Goal: Ask a question

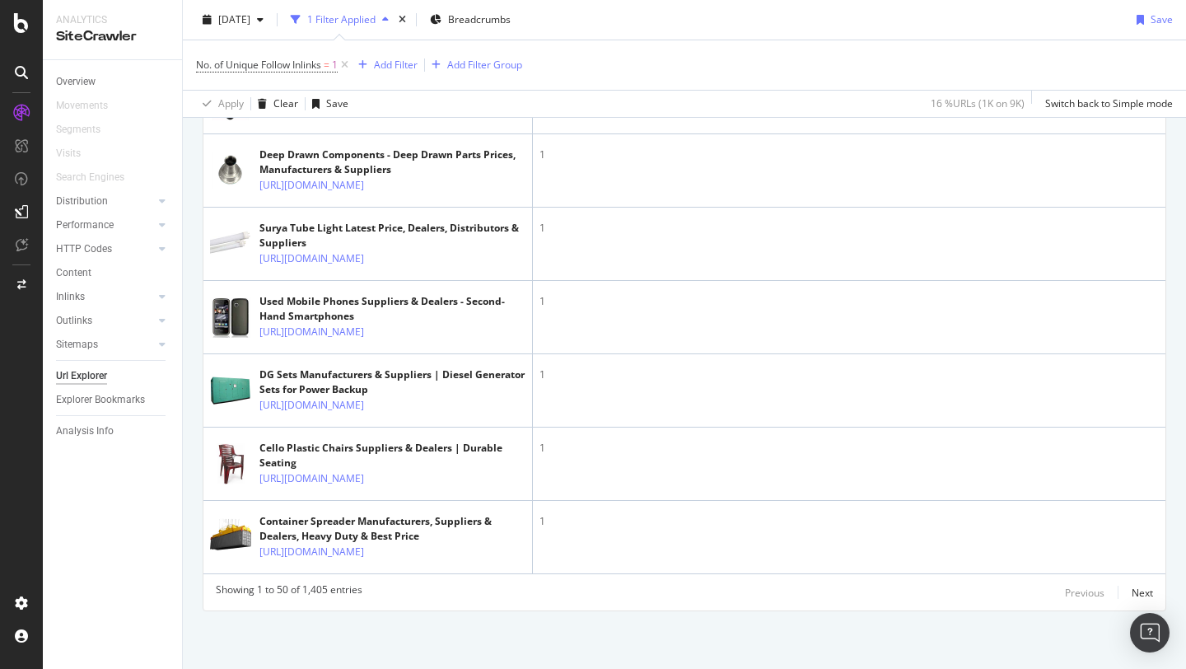
scroll to position [3941, 0]
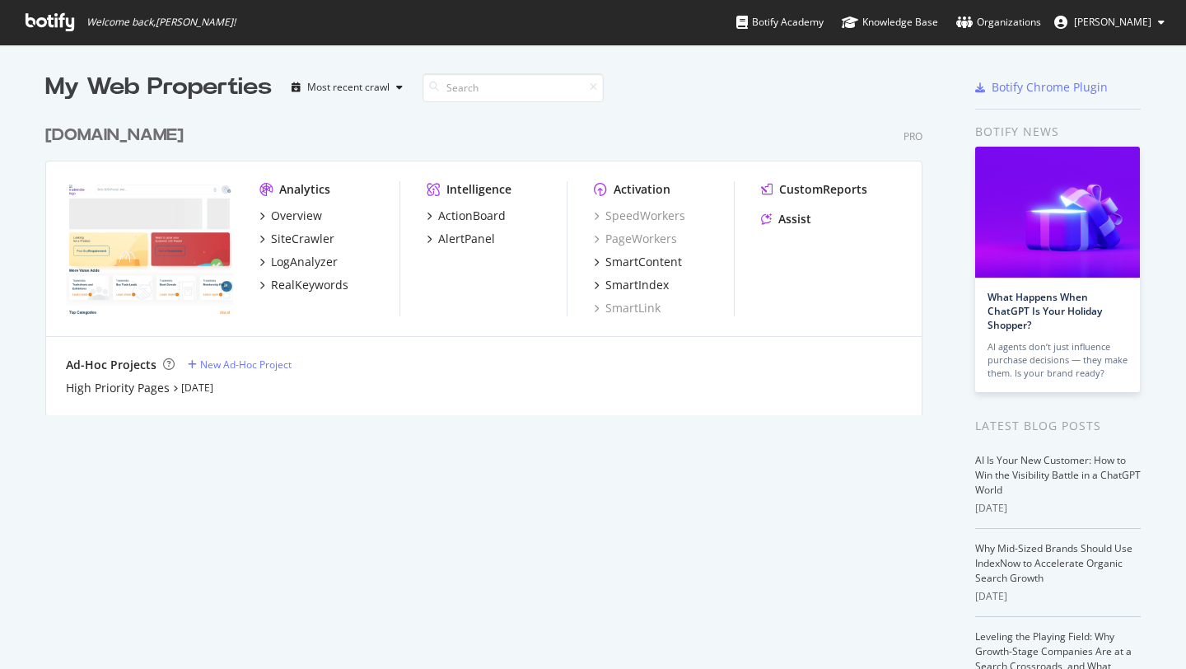
scroll to position [669, 1186]
click at [623, 264] on div "SmartContent" at bounding box center [643, 262] width 77 height 16
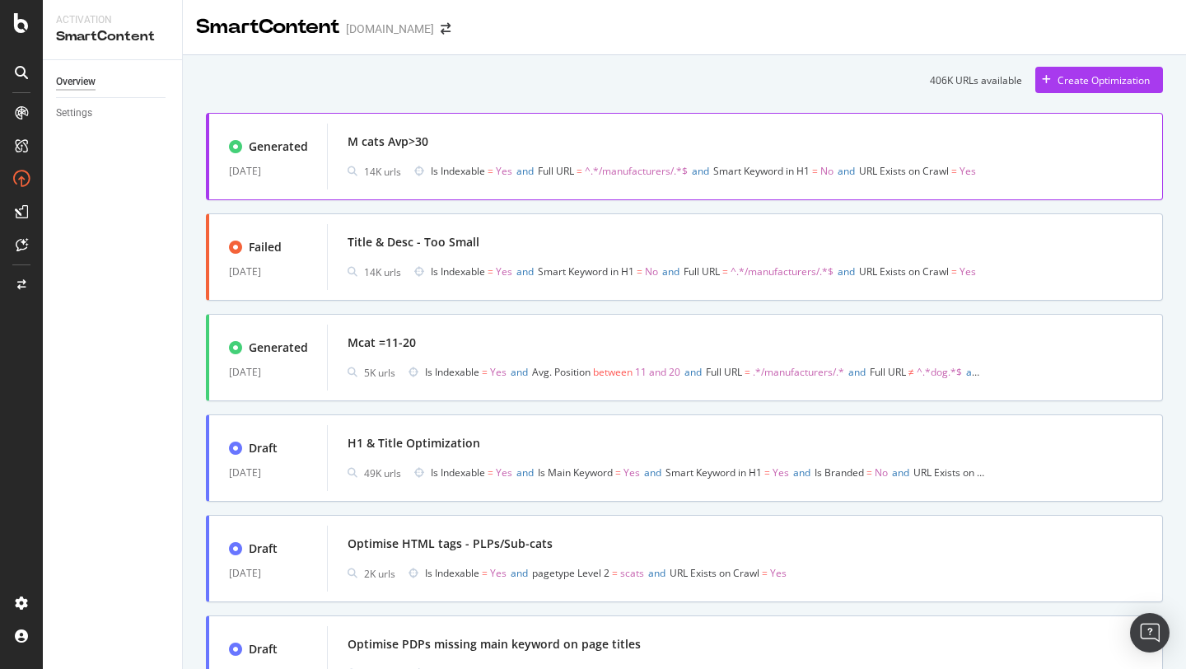
click at [404, 146] on div "M cats Avp>30" at bounding box center [388, 141] width 81 height 16
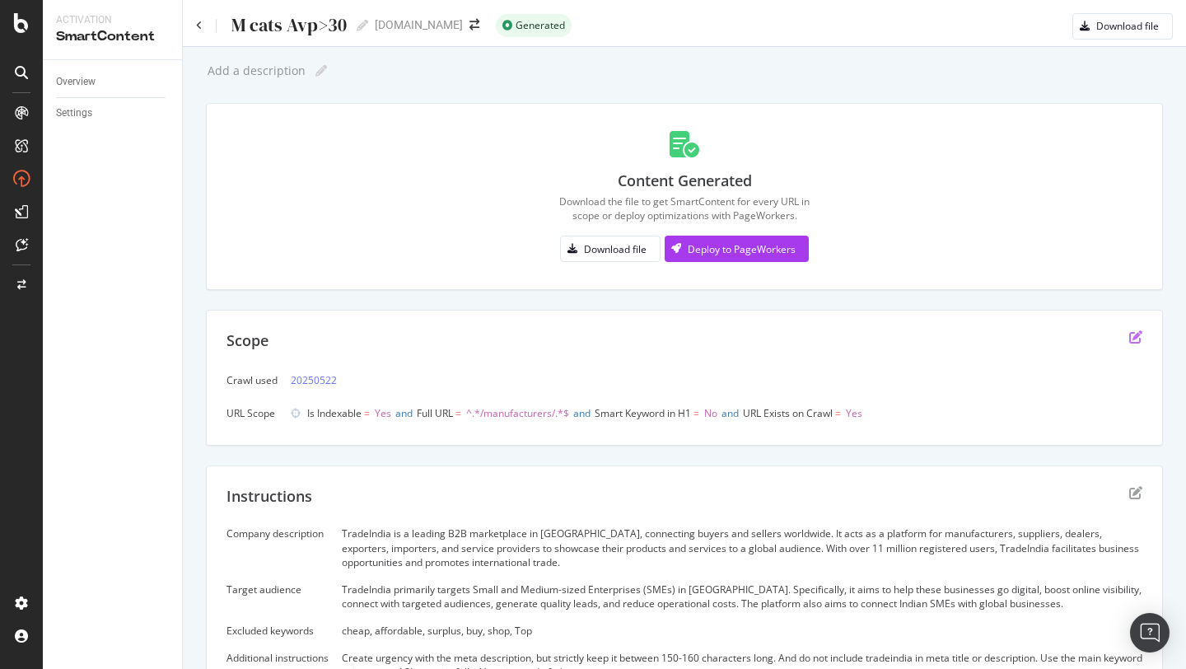
click at [1133, 338] on icon "edit" at bounding box center [1135, 336] width 13 height 13
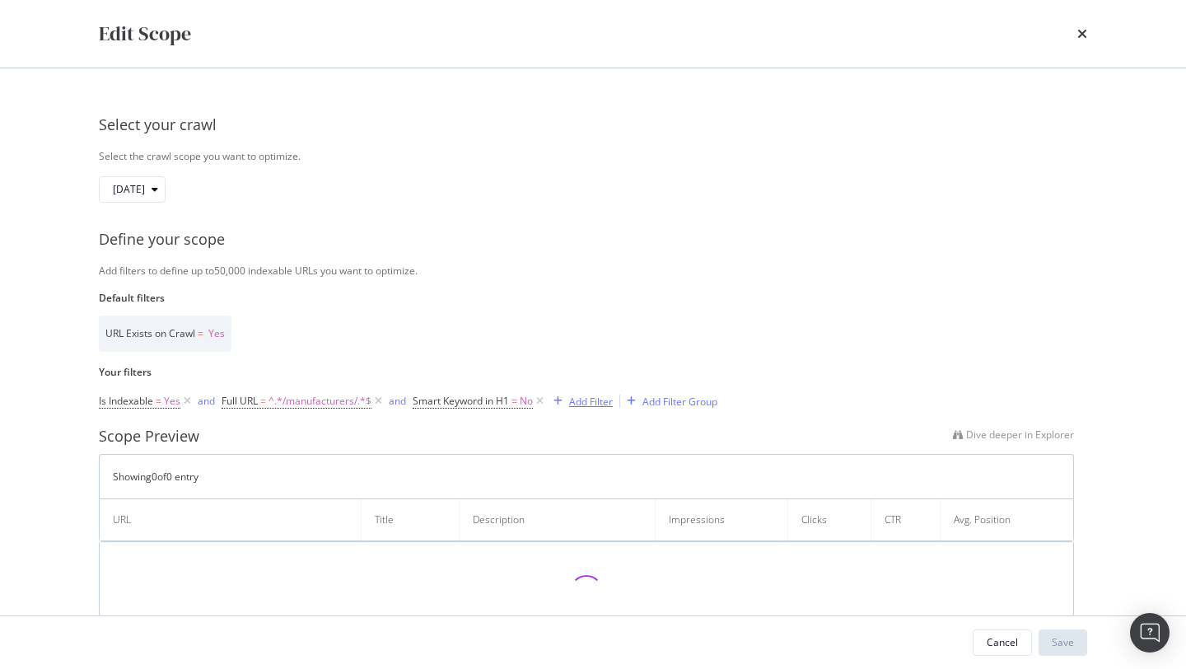
drag, startPoint x: 596, startPoint y: 403, endPoint x: 510, endPoint y: 164, distance: 253.8
click at [511, 166] on div "Select your crawl Select the crawl scope you want to optimize. [DATE] Define yo…" at bounding box center [593, 371] width 988 height 540
click at [145, 188] on span "[DATE]" at bounding box center [129, 189] width 32 height 14
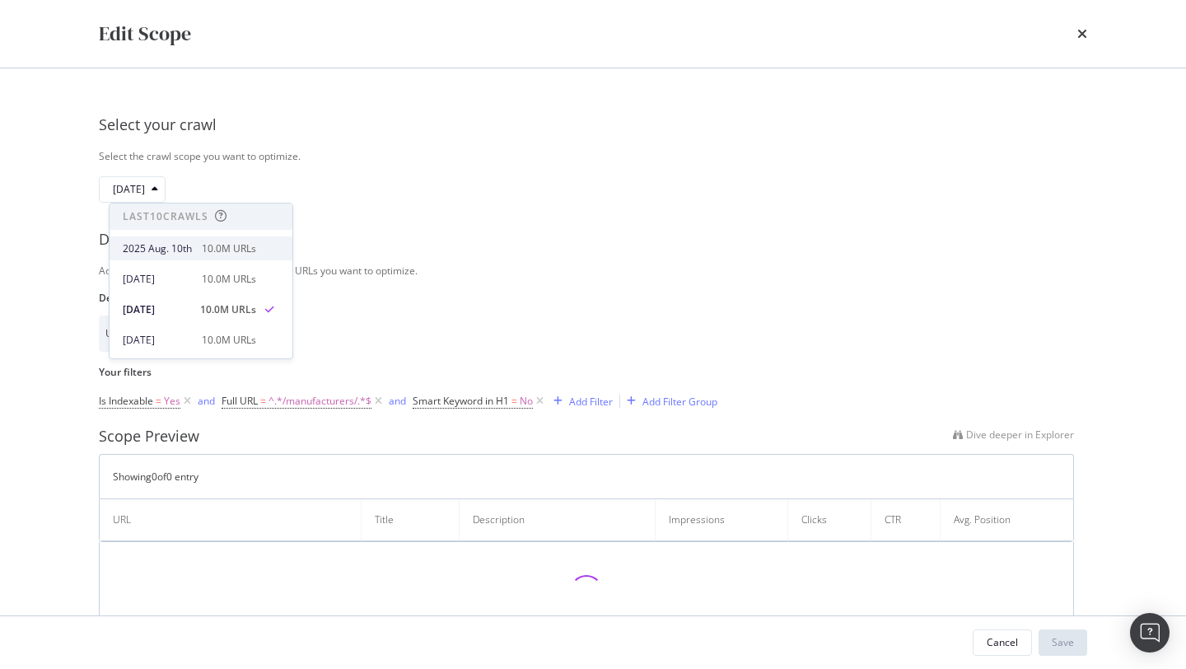
click at [192, 245] on div "2025 Aug. 10th" at bounding box center [157, 248] width 69 height 15
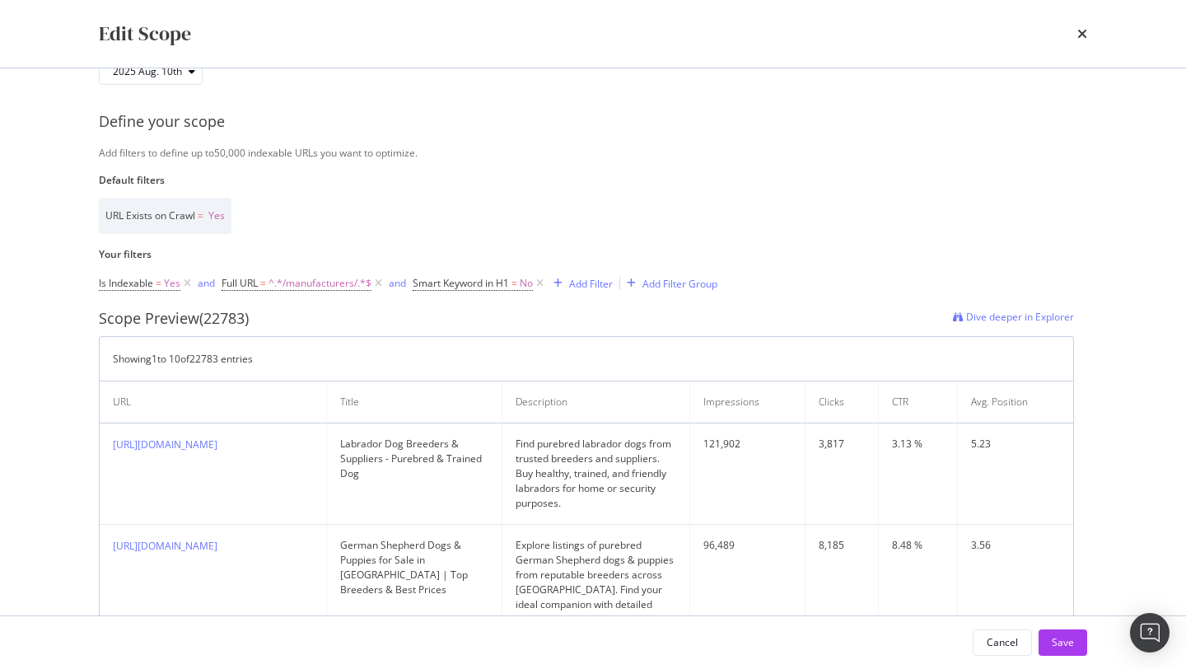
scroll to position [122, 0]
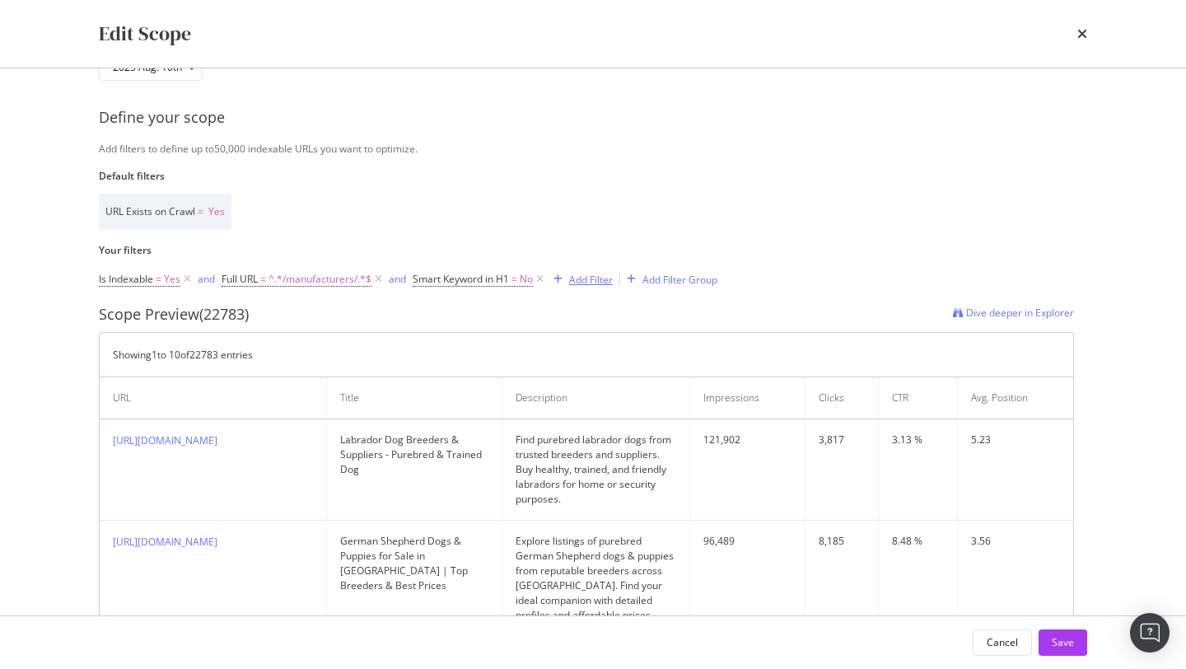
click at [599, 279] on div "Add Filter" at bounding box center [591, 280] width 44 height 14
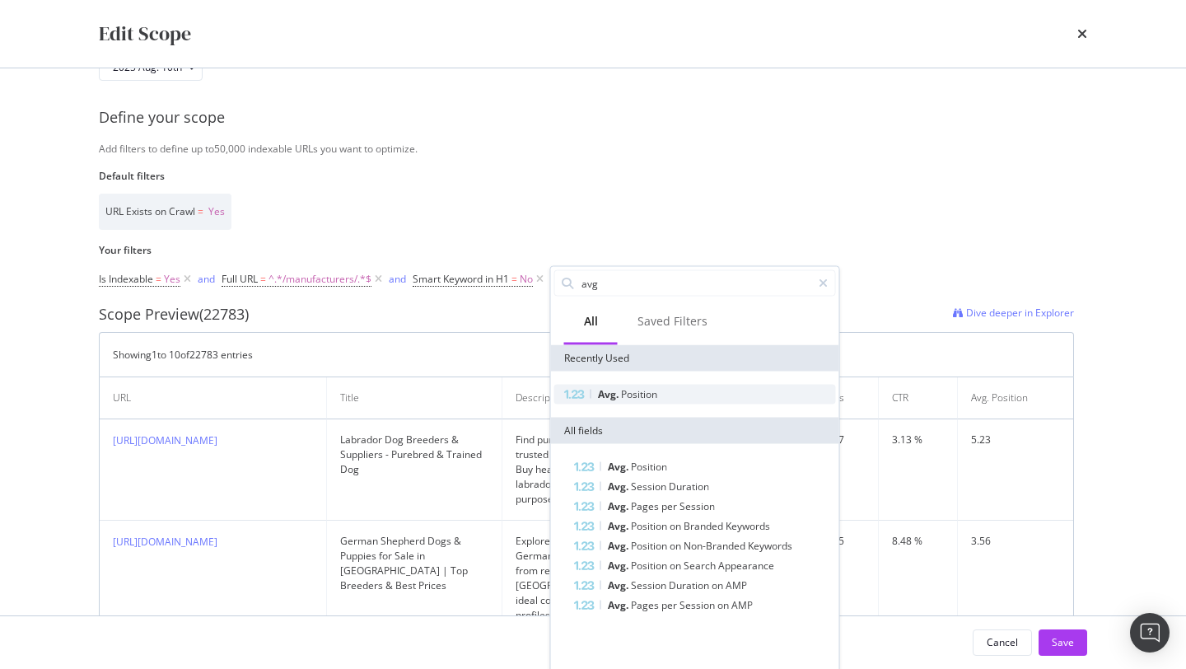
type input "avg"
click at [625, 390] on span "Position" at bounding box center [639, 394] width 36 height 14
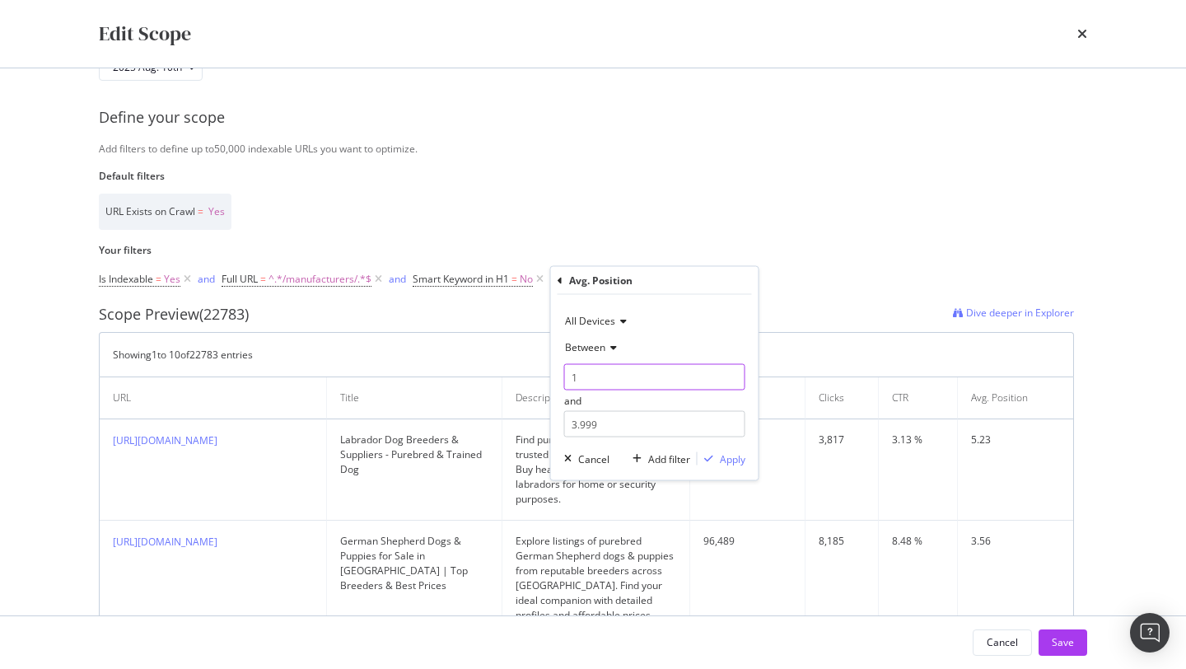
drag, startPoint x: 592, startPoint y: 377, endPoint x: 546, endPoint y: 377, distance: 46.1
type input "21"
drag, startPoint x: 605, startPoint y: 424, endPoint x: 533, endPoint y: 424, distance: 71.7
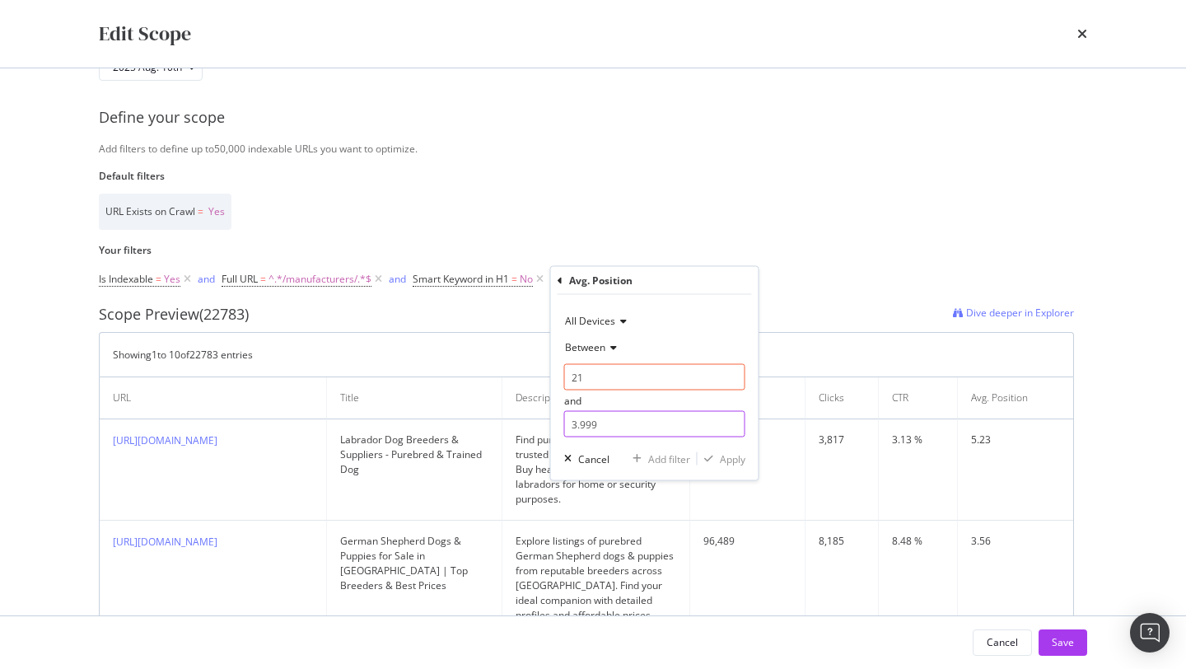
drag, startPoint x: 571, startPoint y: 424, endPoint x: 637, endPoint y: 424, distance: 65.9
click at [637, 424] on input "3.999" at bounding box center [654, 424] width 181 height 26
type input "100000"
click at [724, 462] on div "Apply" at bounding box center [733, 458] width 26 height 14
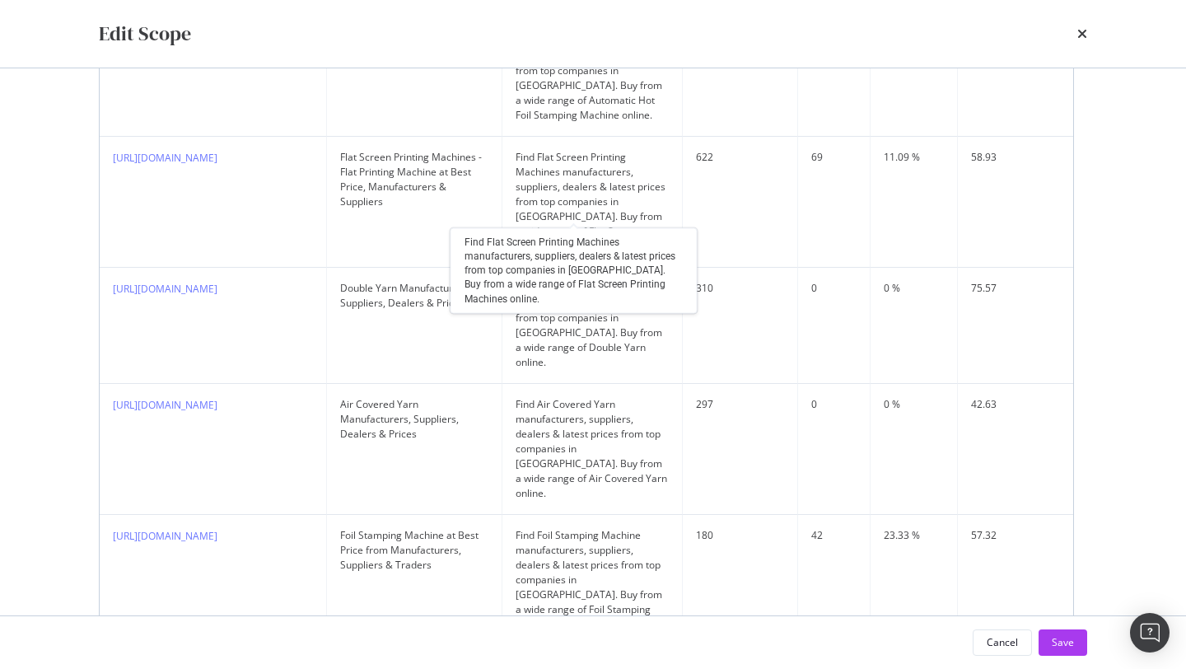
scroll to position [773, 0]
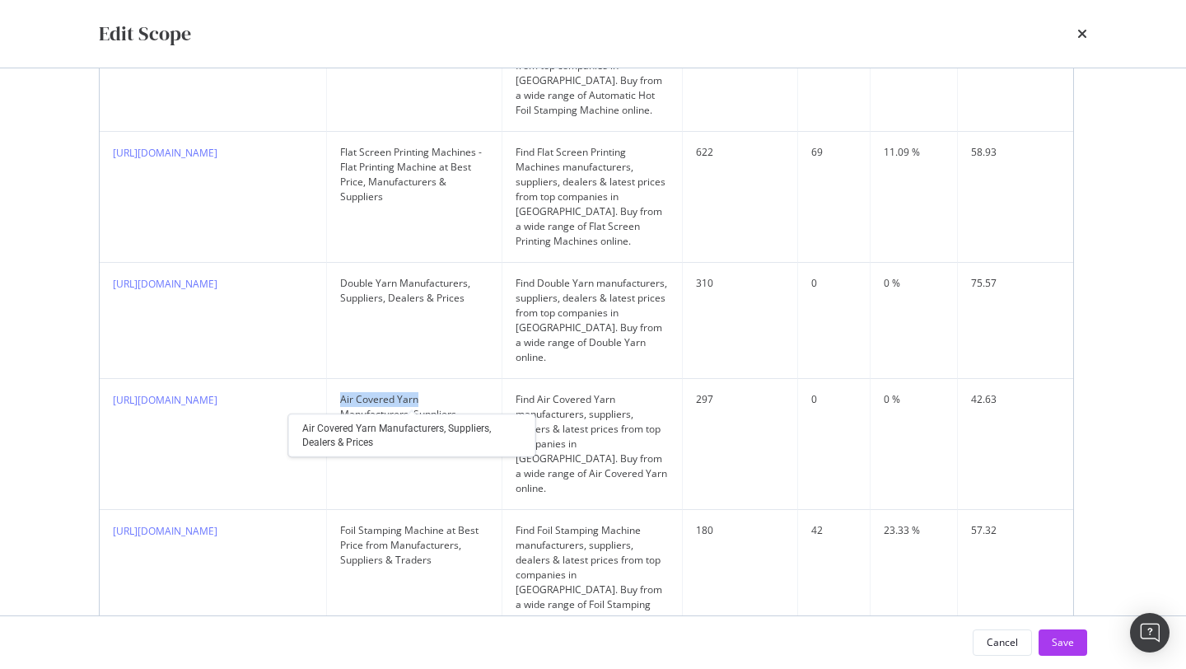
drag, startPoint x: 355, startPoint y: 354, endPoint x: 432, endPoint y: 353, distance: 76.6
click at [432, 392] on div "Air Covered Yarn Manufacturers, Suppliers, Dealers & Prices" at bounding box center [414, 414] width 148 height 44
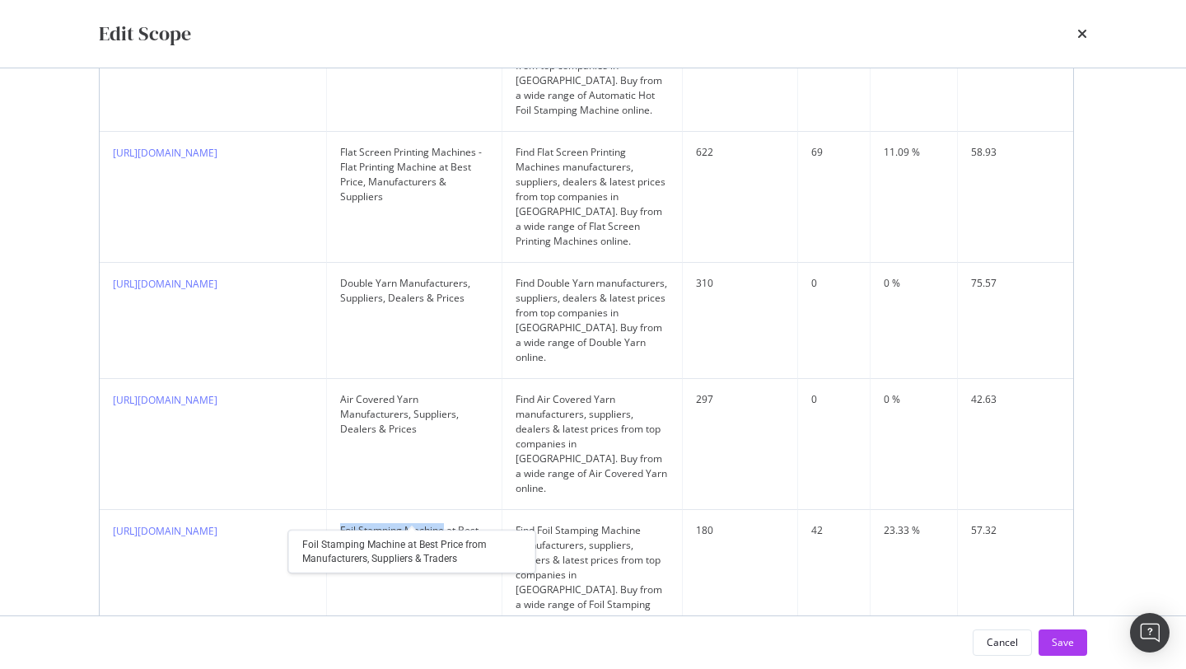
drag, startPoint x: 353, startPoint y: 471, endPoint x: 455, endPoint y: 472, distance: 102.1
click at [456, 510] on td "Foil Stamping Machine at Best Price from Manufacturers, Suppliers & Traders" at bounding box center [414, 575] width 175 height 131
copy div "Foil Stamping Machine"
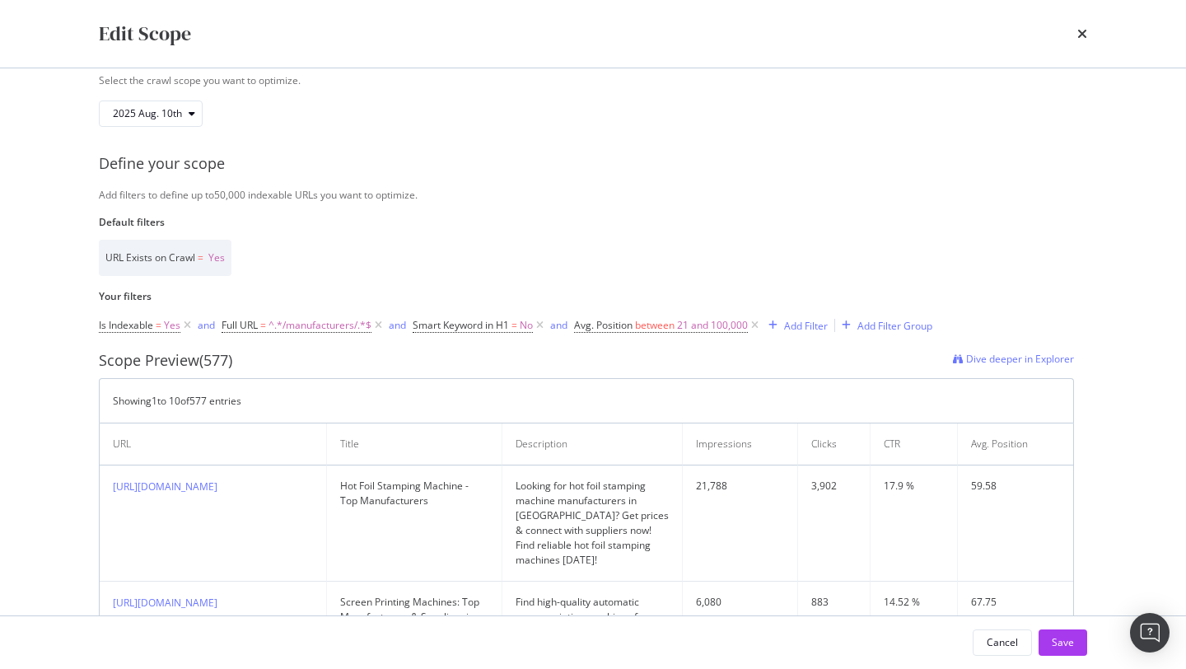
scroll to position [0, 0]
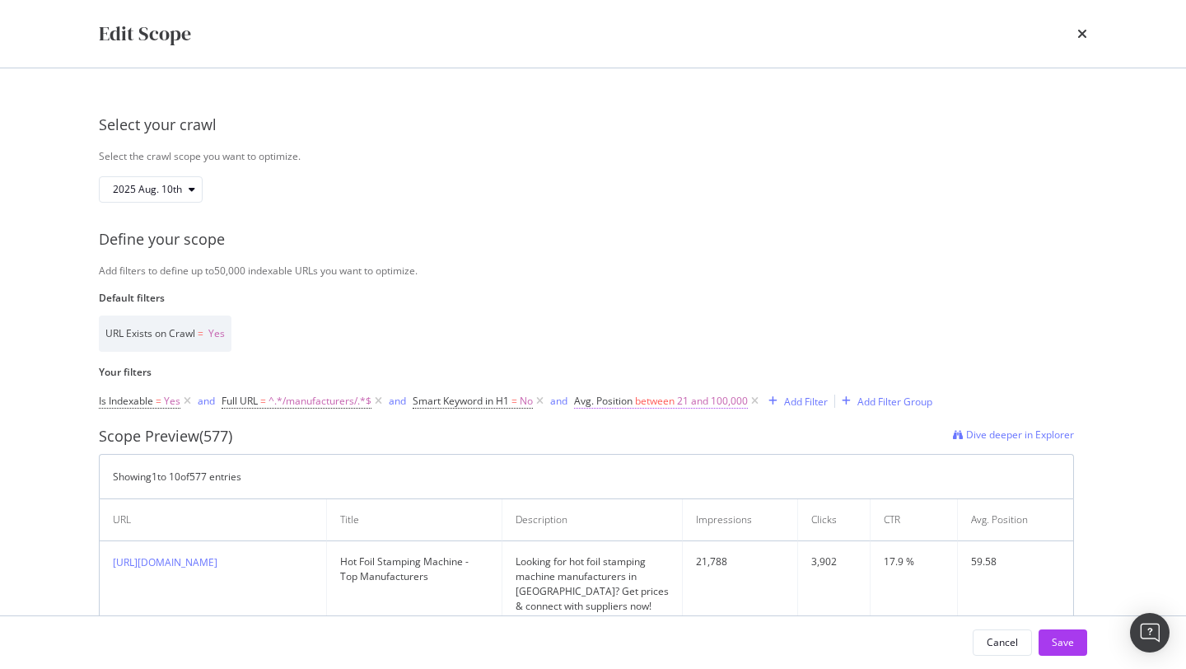
click at [703, 405] on span "21 and 100,000" at bounding box center [712, 401] width 71 height 23
drag, startPoint x: 619, startPoint y: 500, endPoint x: 547, endPoint y: 500, distance: 71.7
type input "2"
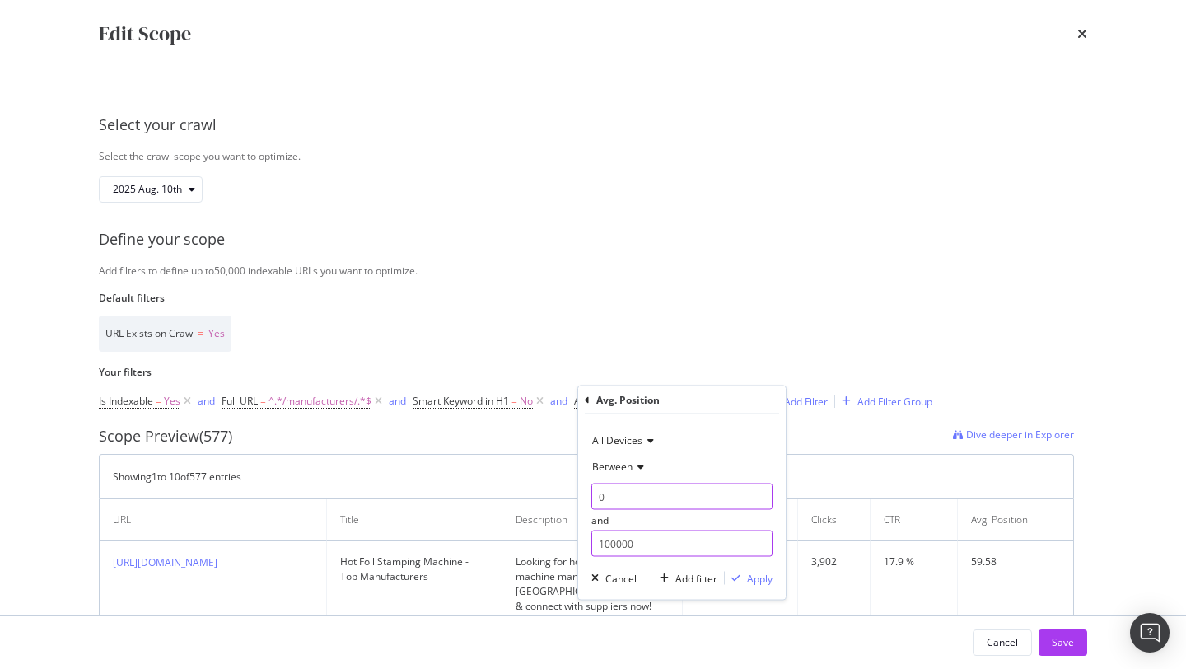
type input "0"
click at [634, 535] on input "100000" at bounding box center [681, 543] width 181 height 26
click at [634, 536] on input "100000" at bounding box center [681, 543] width 181 height 26
type input "10"
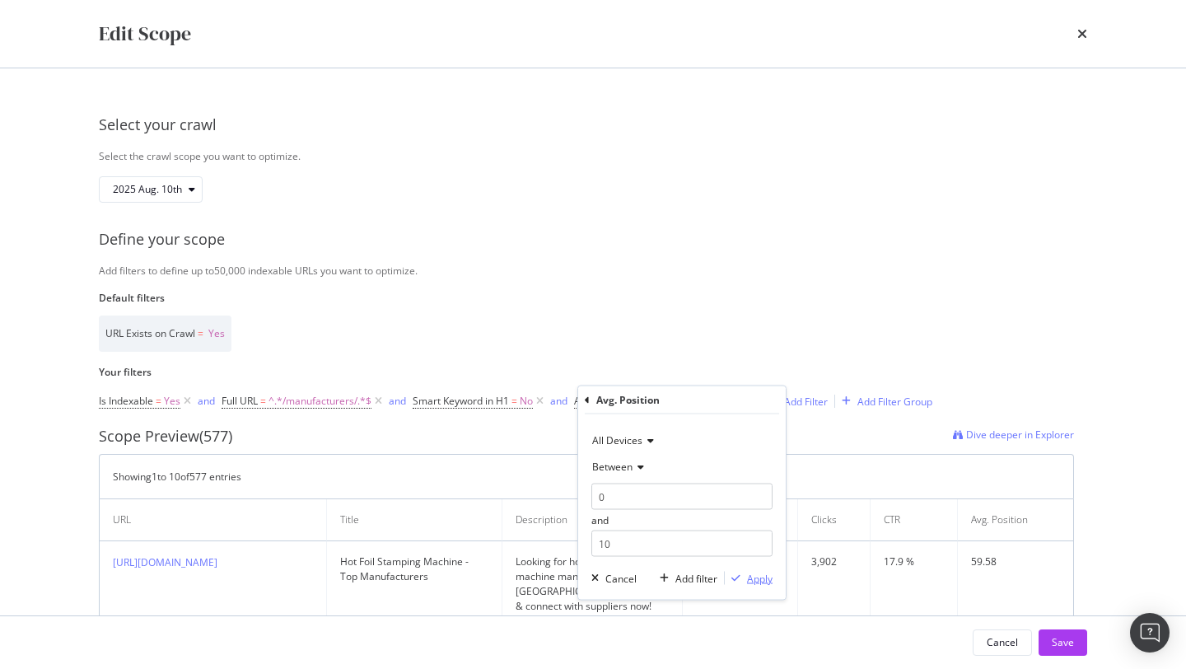
click at [755, 575] on div "Apply" at bounding box center [760, 578] width 26 height 14
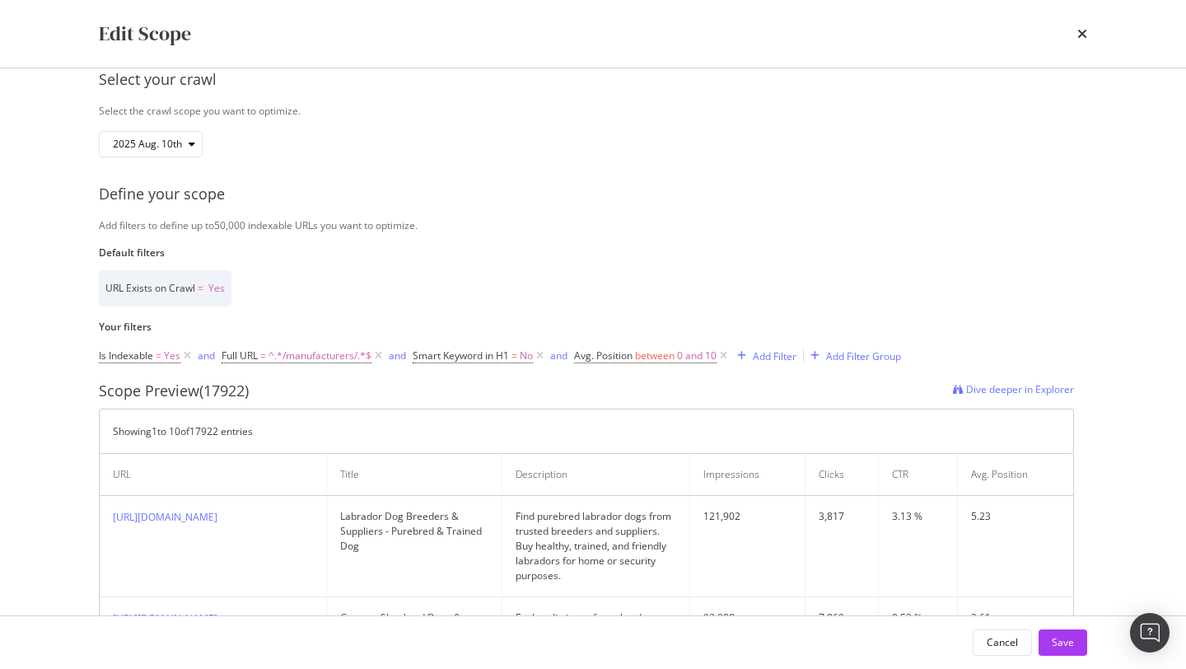
scroll to position [59, 0]
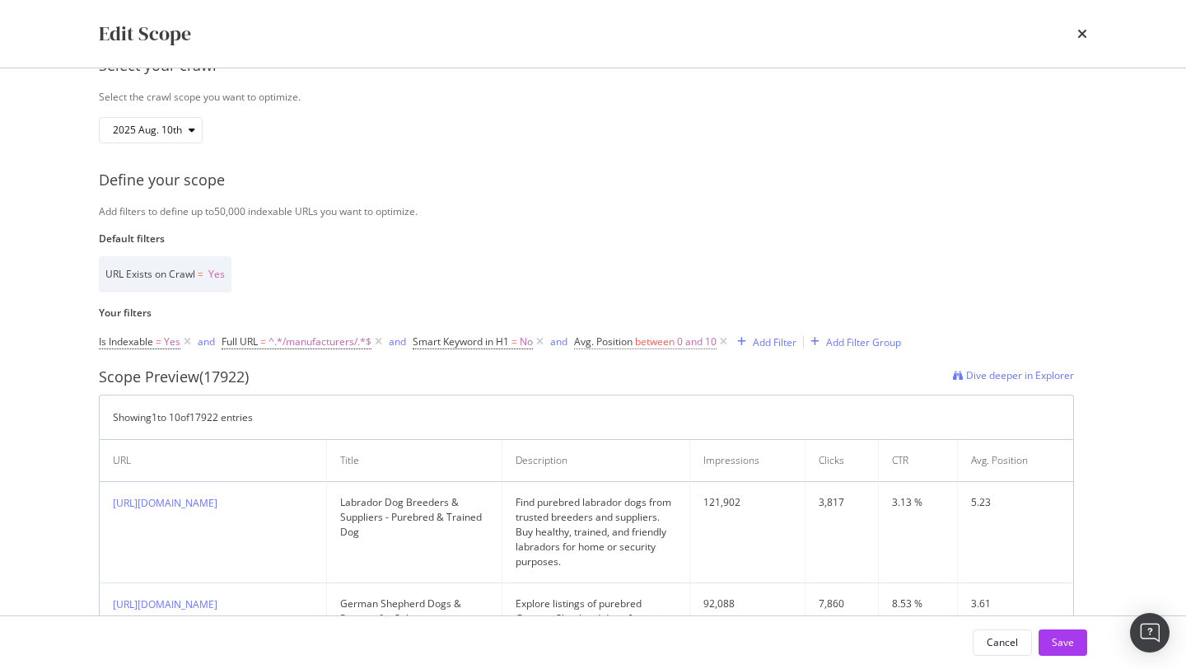
click at [695, 340] on span "0 and 10" at bounding box center [697, 341] width 40 height 23
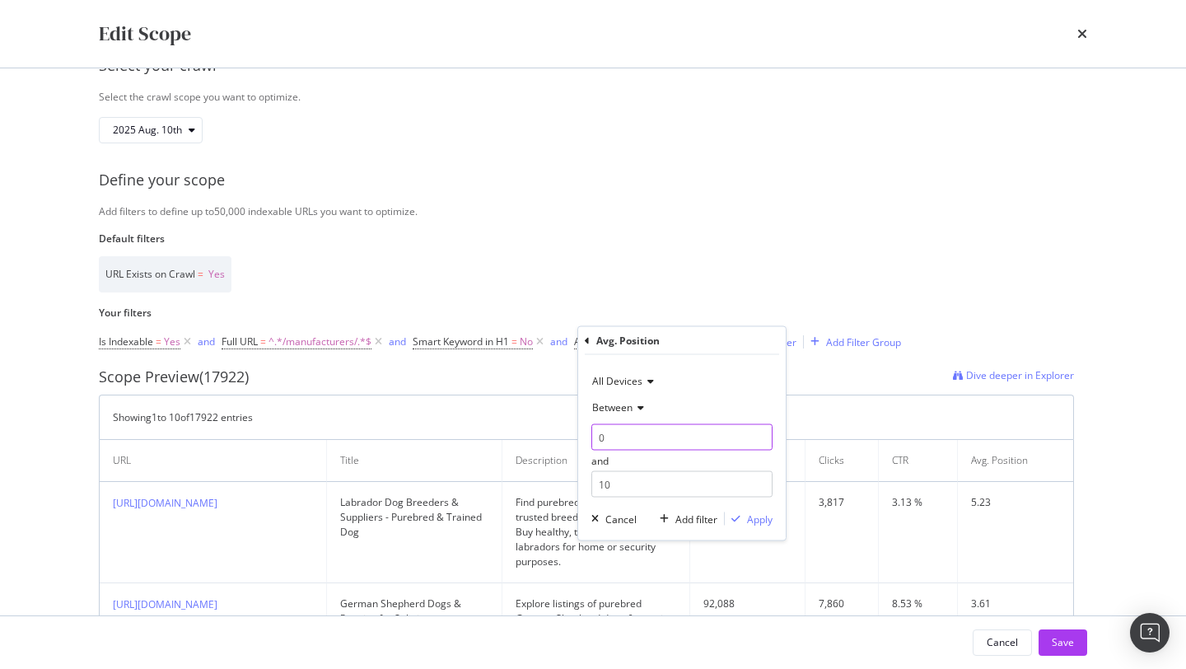
click at [634, 438] on input "0" at bounding box center [681, 437] width 181 height 26
click at [633, 438] on input "0" at bounding box center [681, 437] width 181 height 26
type input "11"
click at [633, 482] on input "10" at bounding box center [681, 484] width 181 height 26
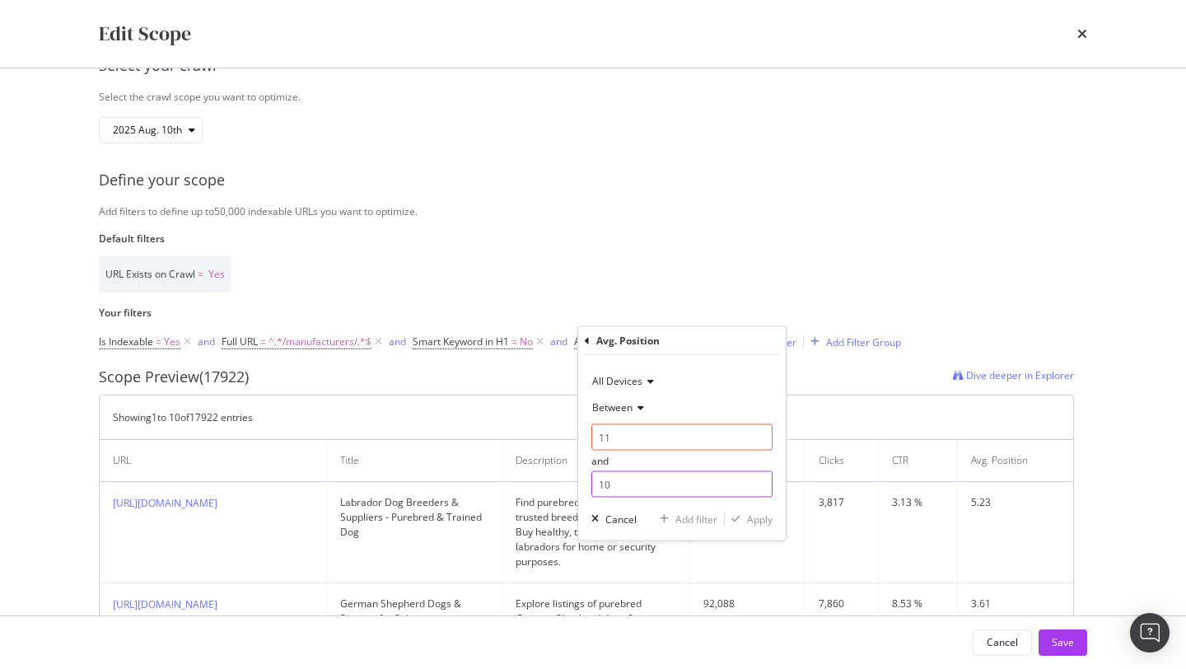
click at [633, 482] on input "10" at bounding box center [681, 484] width 181 height 26
type input "20"
click at [747, 520] on div "Apply" at bounding box center [760, 519] width 26 height 14
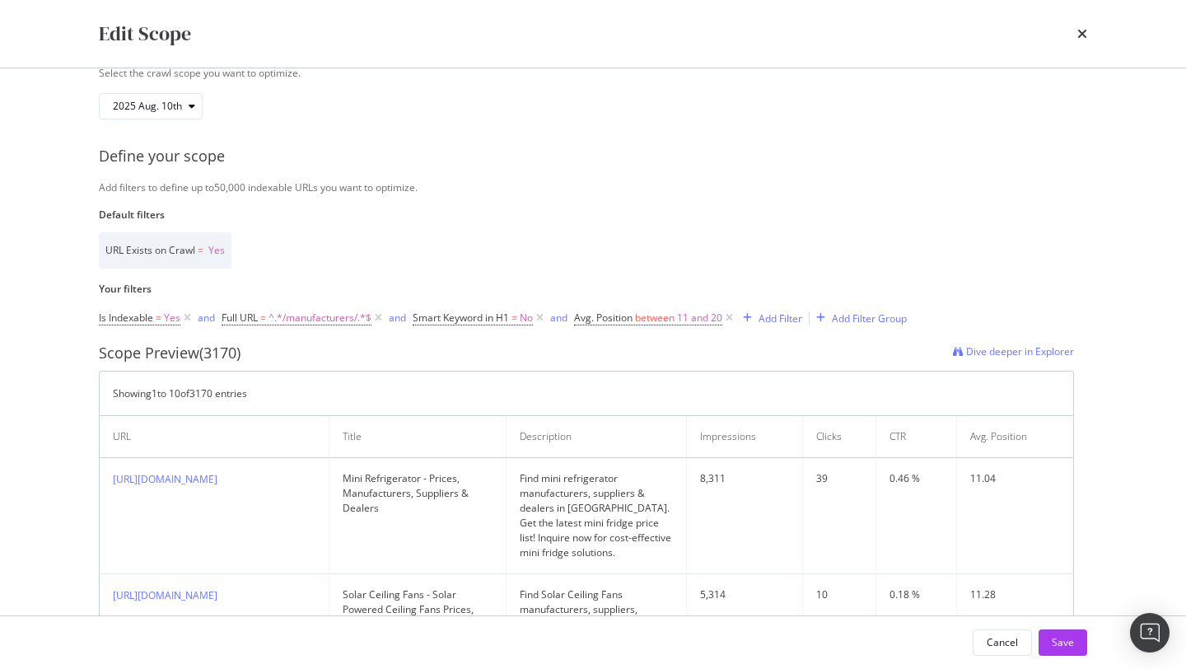
scroll to position [86, 0]
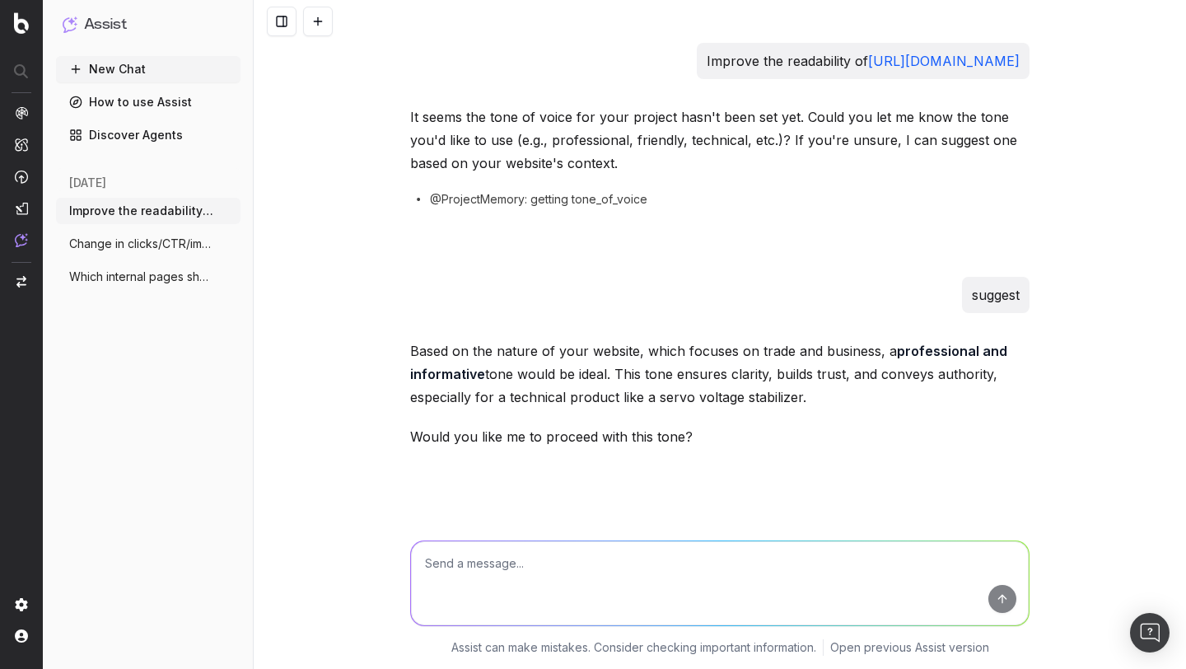
click at [111, 30] on h1 "Assist" at bounding box center [105, 24] width 43 height 23
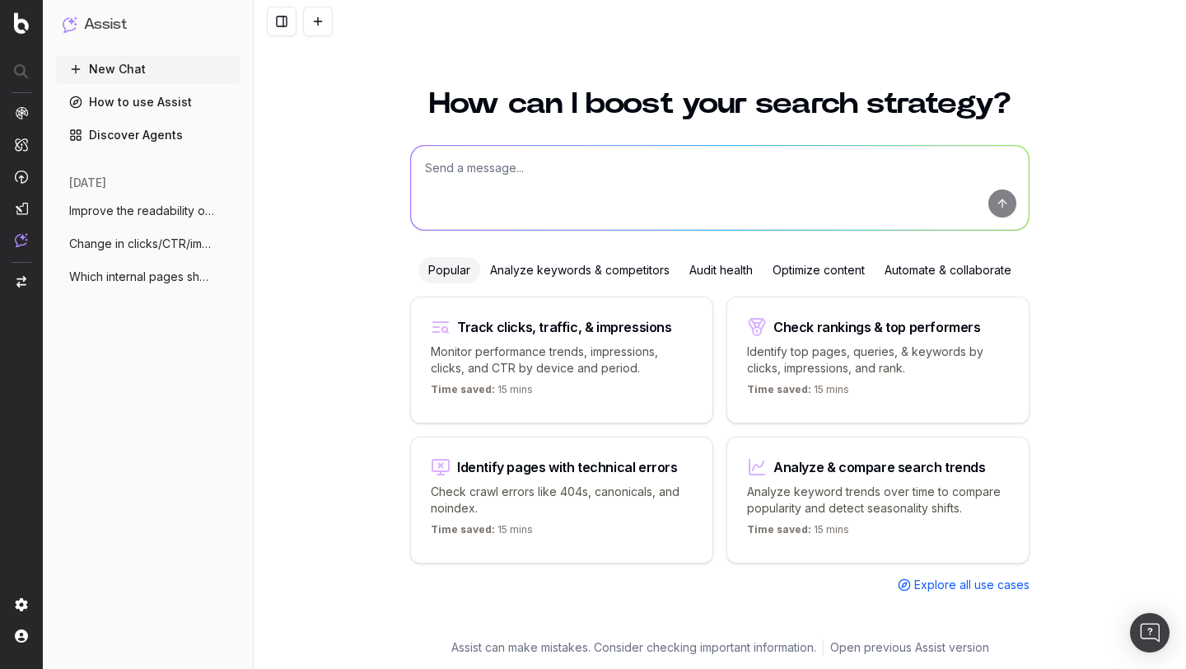
click at [798, 321] on div "Check rankings & top performers" at bounding box center [877, 326] width 208 height 13
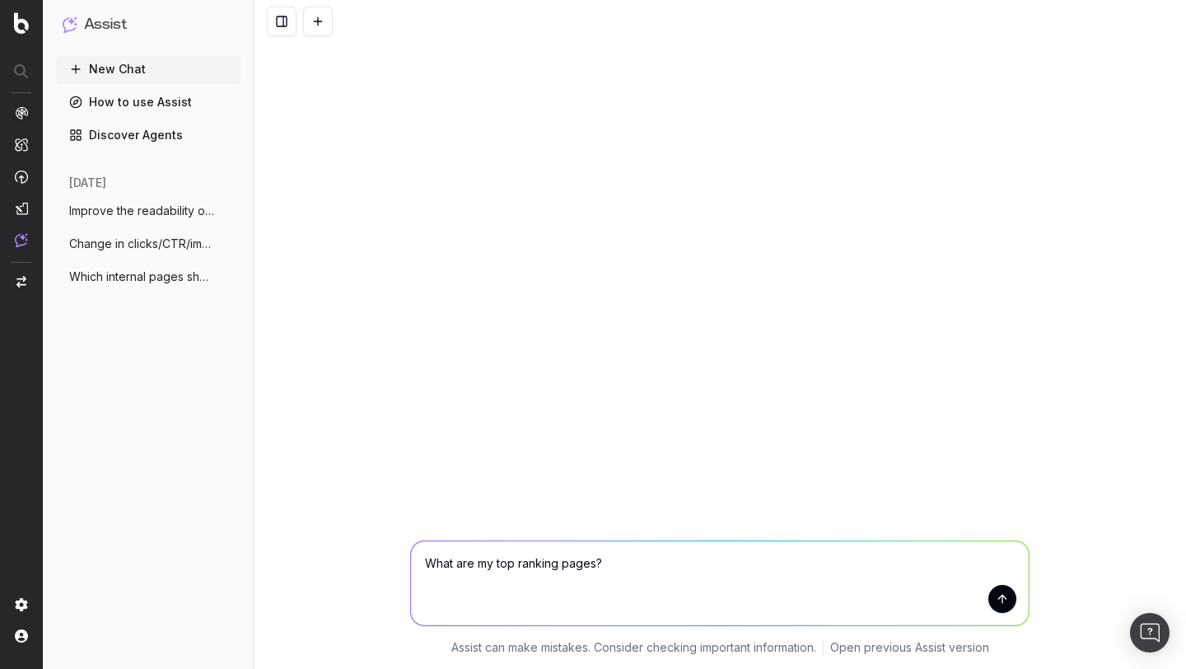
click at [1006, 601] on button "submit" at bounding box center [1002, 599] width 28 height 28
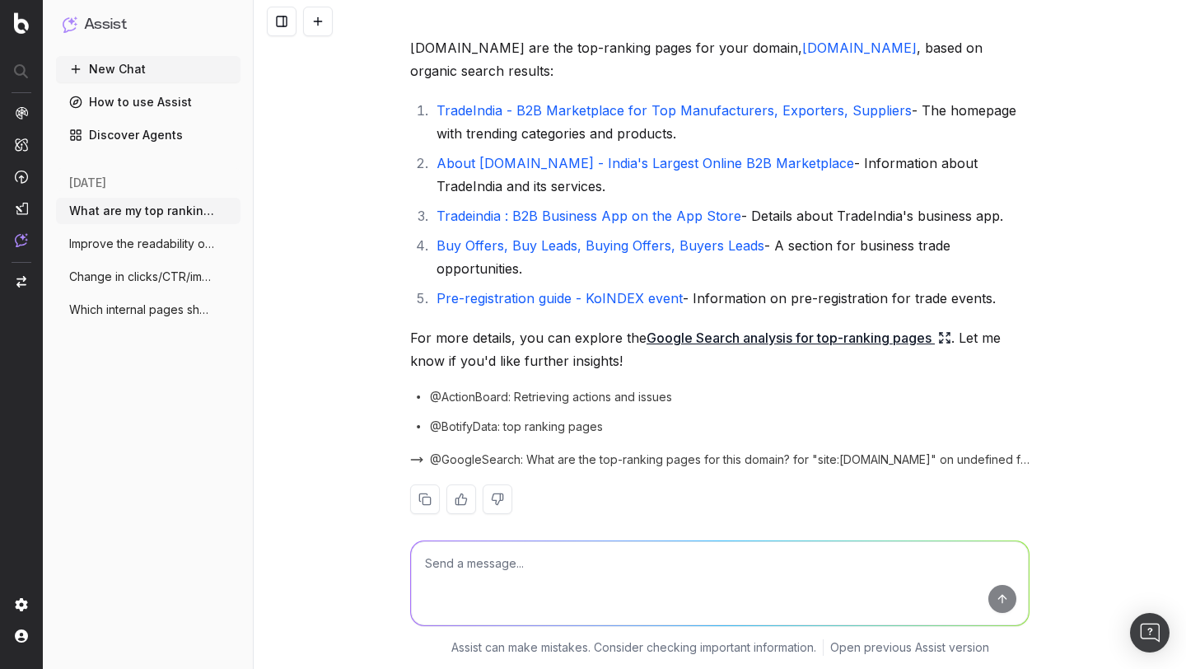
scroll to position [135, 0]
